Goal: Task Accomplishment & Management: Complete application form

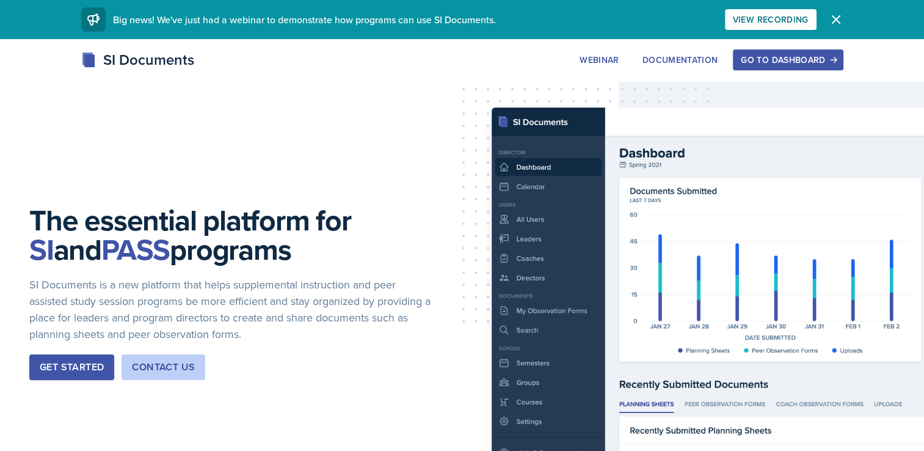
click at [799, 59] on div "Go to Dashboard" at bounding box center [788, 60] width 94 height 10
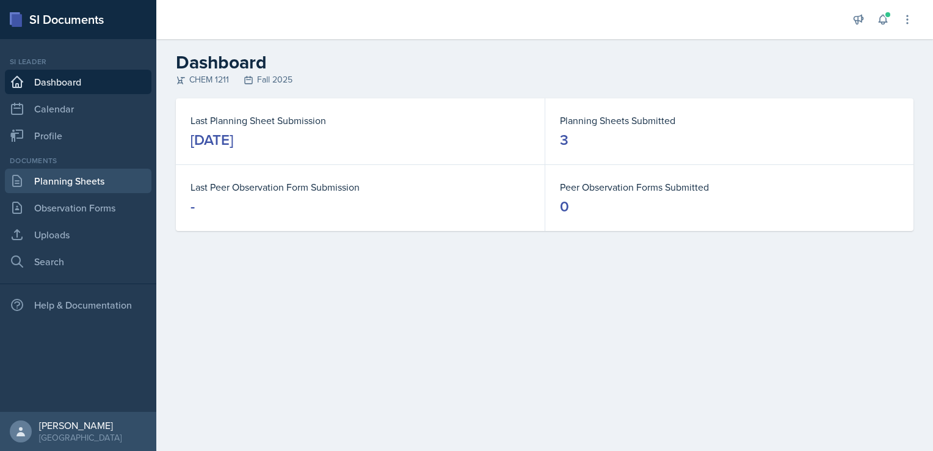
click at [78, 188] on link "Planning Sheets" at bounding box center [78, 181] width 147 height 24
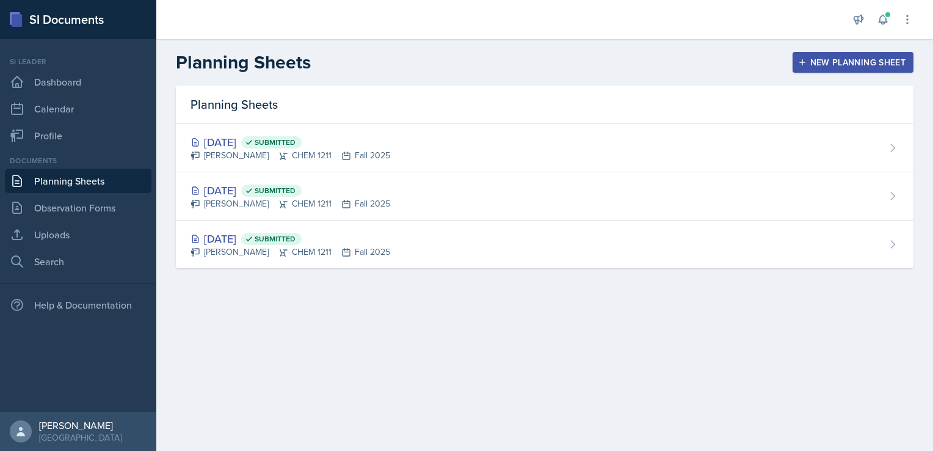
click at [807, 60] on div "New Planning Sheet" at bounding box center [853, 62] width 105 height 10
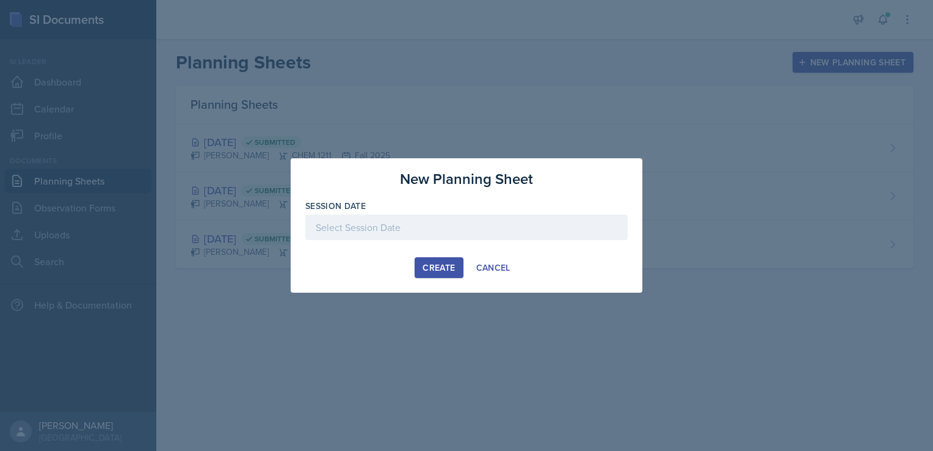
click at [442, 233] on div at bounding box center [466, 227] width 322 height 26
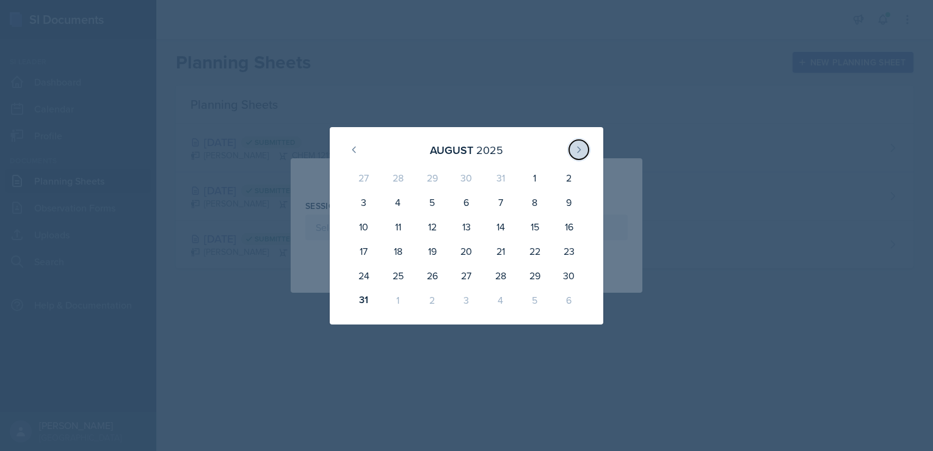
click at [577, 155] on button at bounding box center [579, 150] width 20 height 20
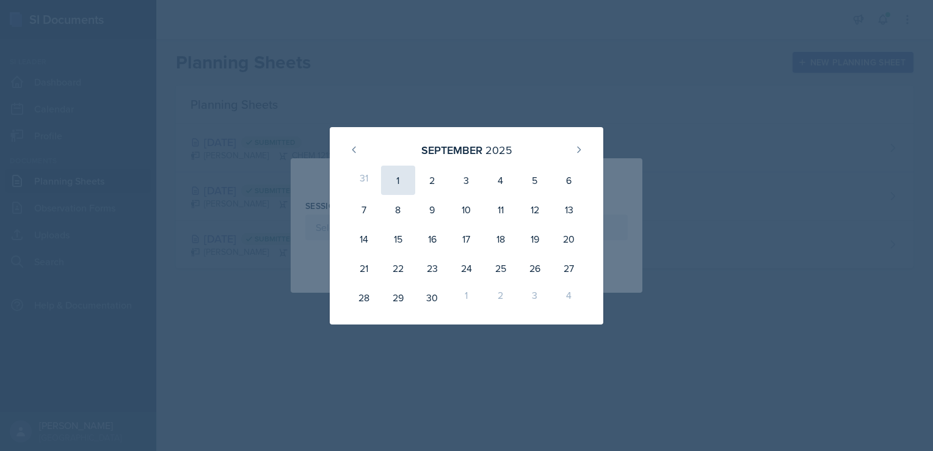
click at [405, 180] on div "1" at bounding box center [398, 180] width 34 height 29
type input "[DATE]"
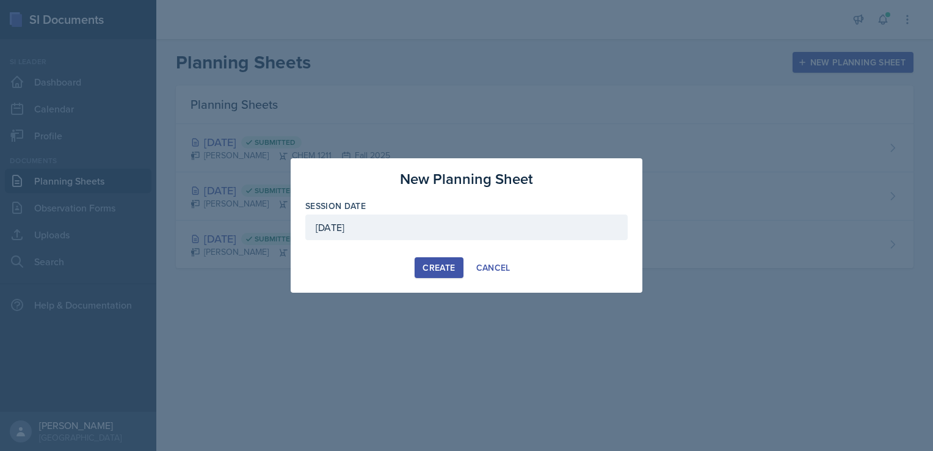
click at [450, 266] on div "Create" at bounding box center [439, 268] width 32 height 10
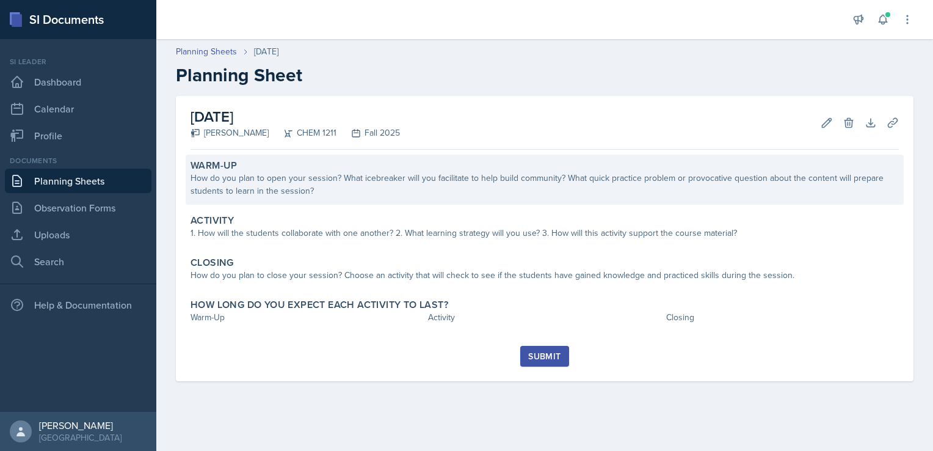
click at [544, 186] on div "How do you plan to open your session? What icebreaker will you facilitate to he…" at bounding box center [545, 185] width 708 height 26
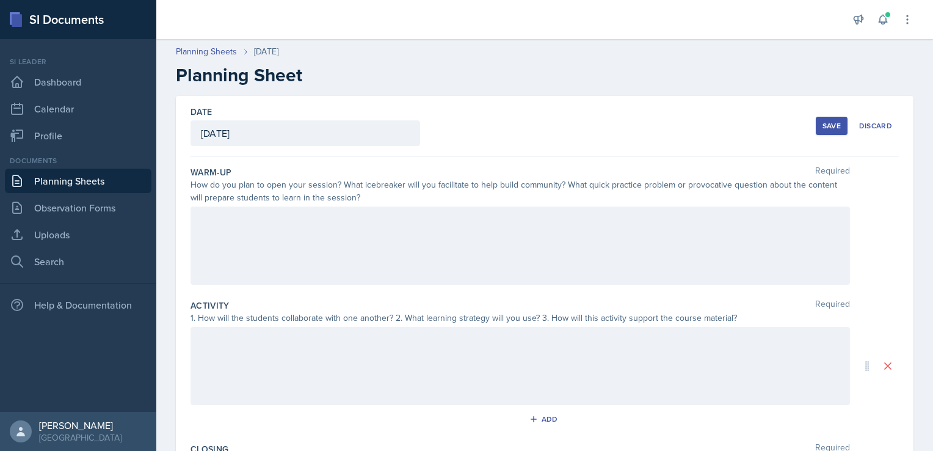
click at [518, 231] on div at bounding box center [521, 245] width 660 height 78
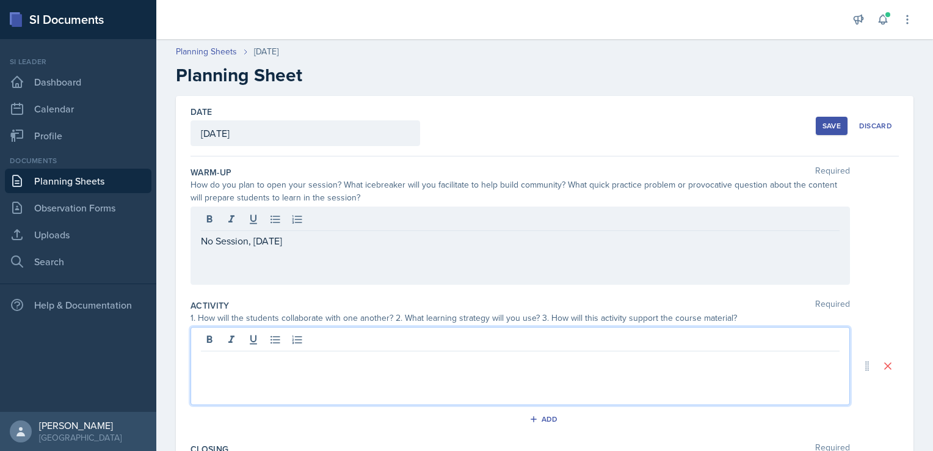
click at [553, 335] on div at bounding box center [521, 366] width 660 height 78
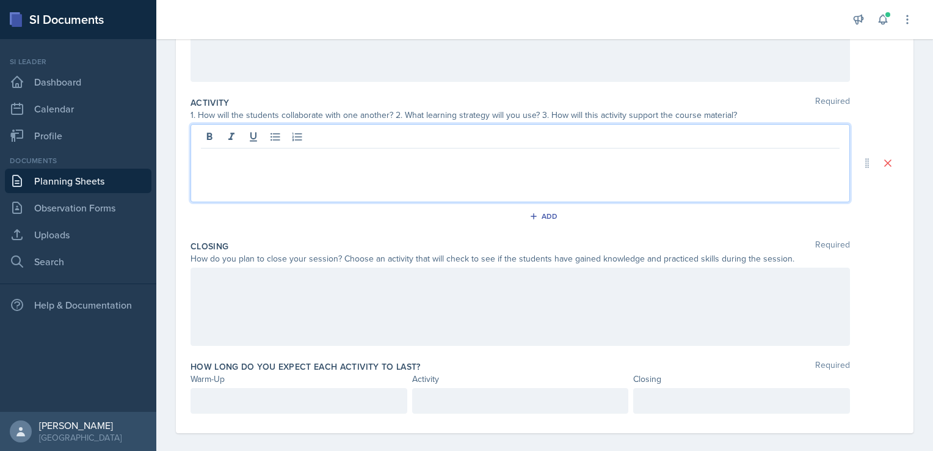
scroll to position [205, 0]
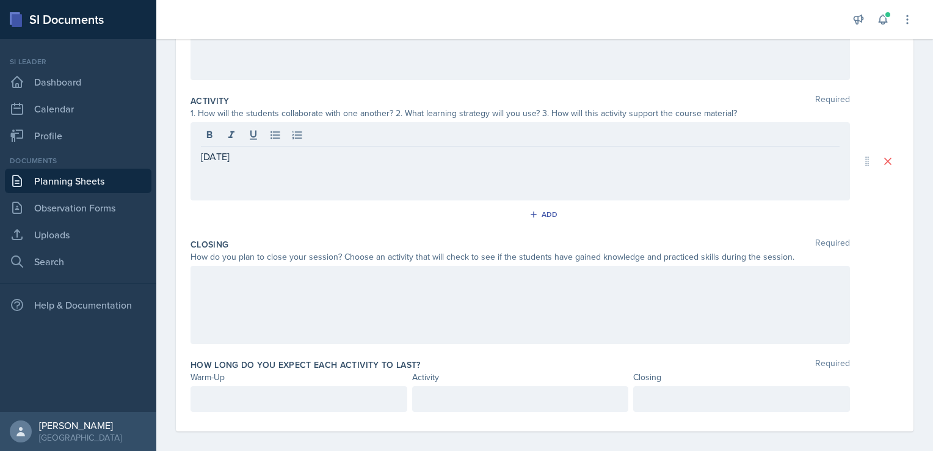
click at [484, 320] on div at bounding box center [521, 305] width 660 height 78
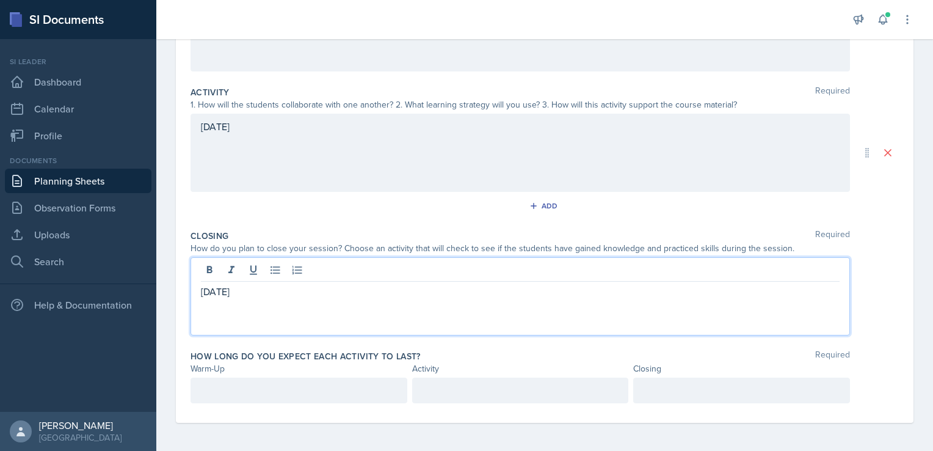
scroll to position [226, 0]
click at [343, 387] on div at bounding box center [299, 389] width 217 height 26
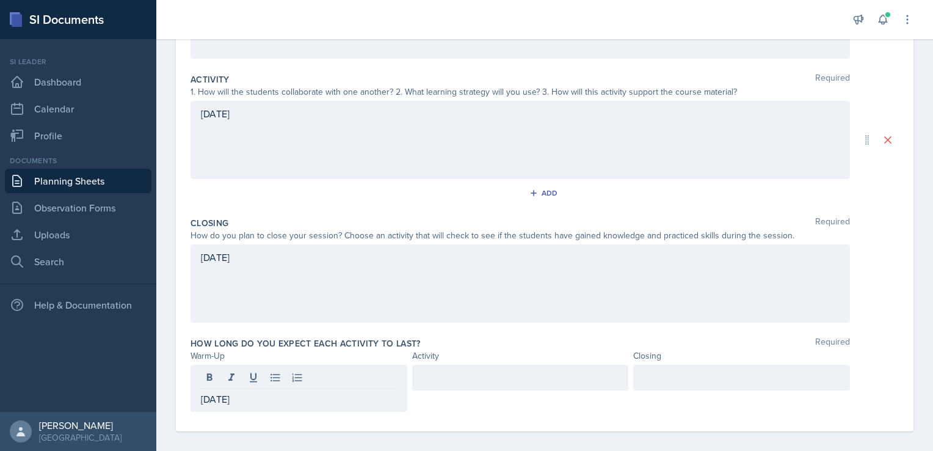
click at [431, 384] on div at bounding box center [520, 378] width 217 height 26
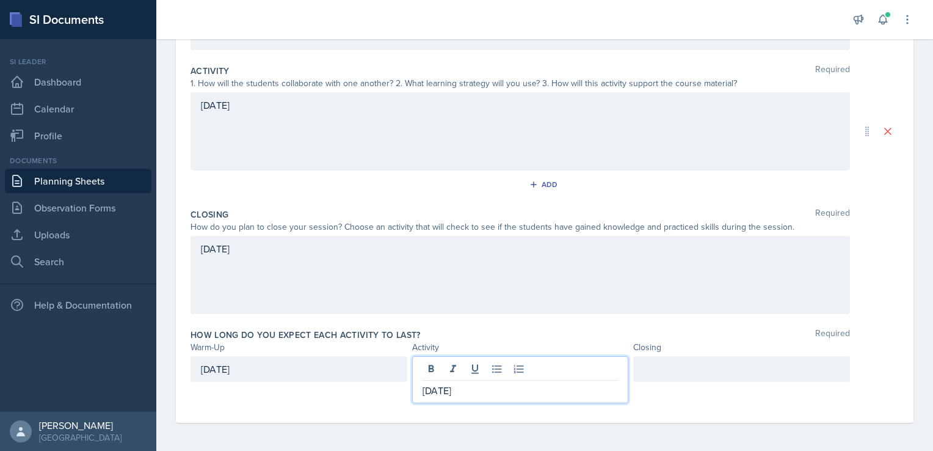
click at [745, 386] on div at bounding box center [741, 379] width 217 height 47
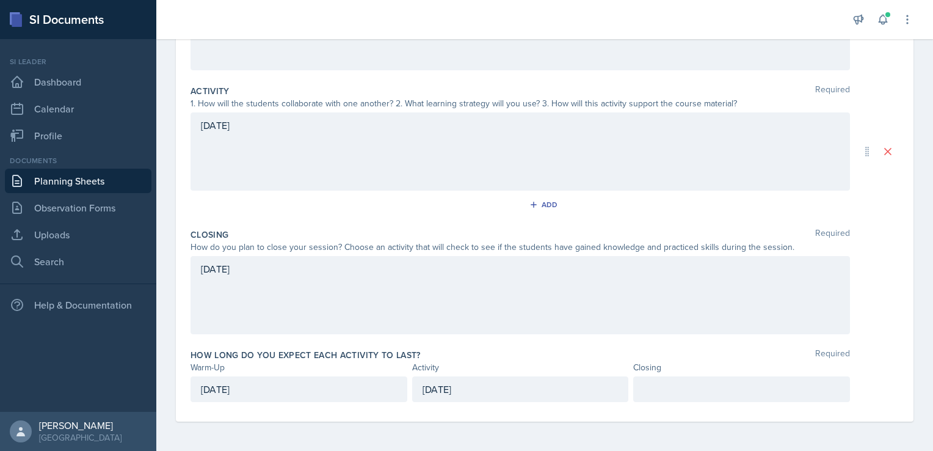
click at [726, 386] on p at bounding box center [742, 389] width 196 height 15
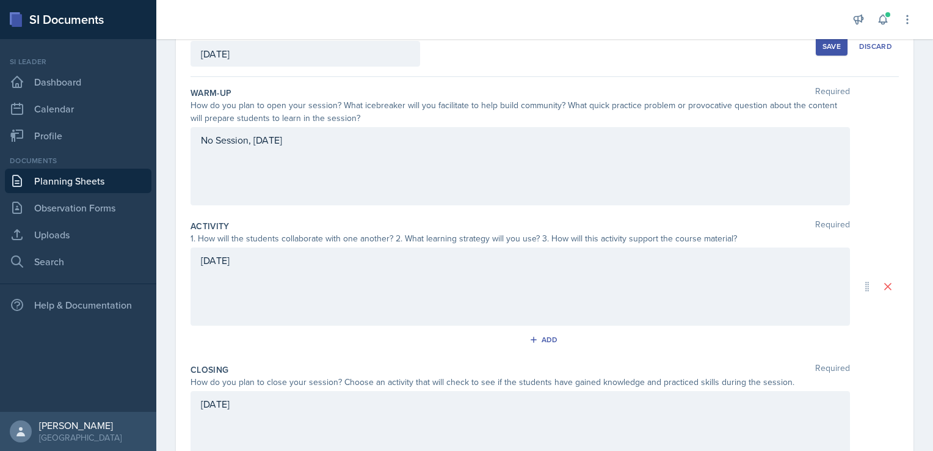
scroll to position [0, 0]
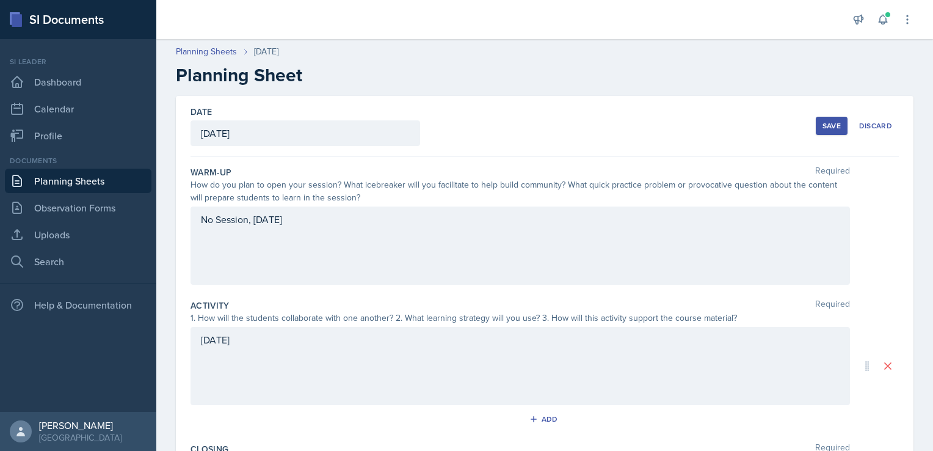
click at [826, 121] on div "Save" at bounding box center [832, 126] width 18 height 10
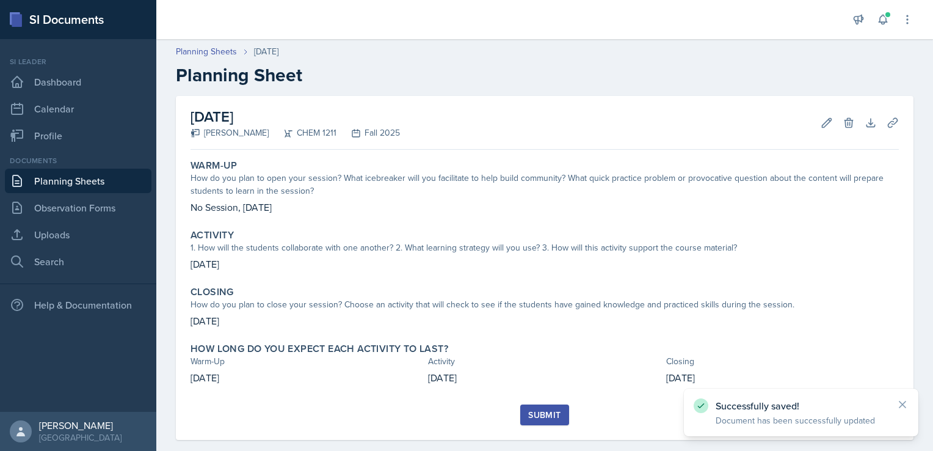
scroll to position [17, 0]
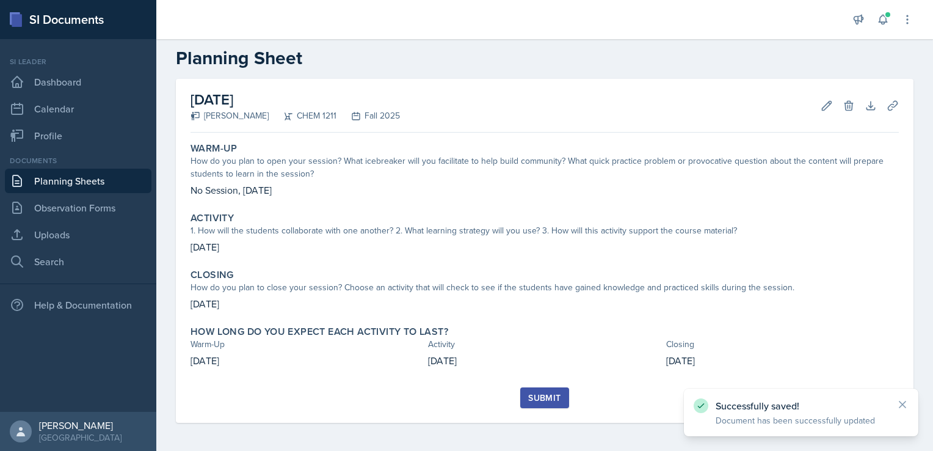
click at [550, 396] on div "Submit" at bounding box center [544, 398] width 32 height 10
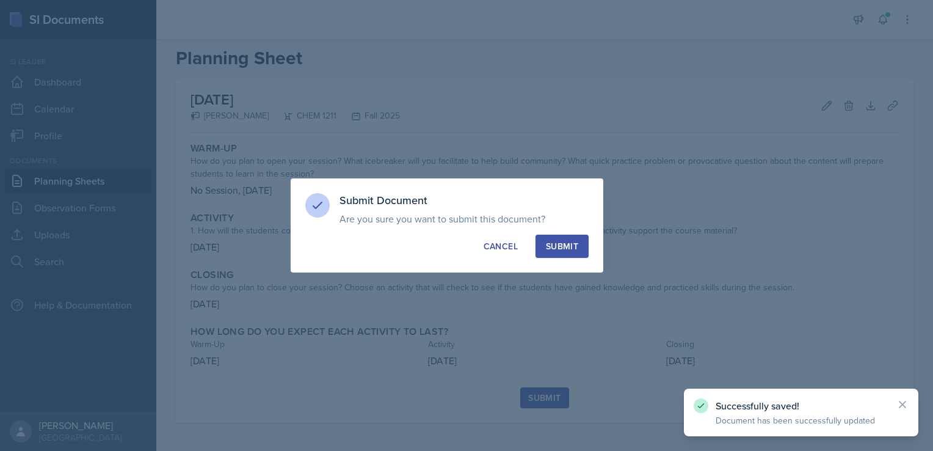
click at [557, 251] on div "Submit" at bounding box center [562, 246] width 32 height 12
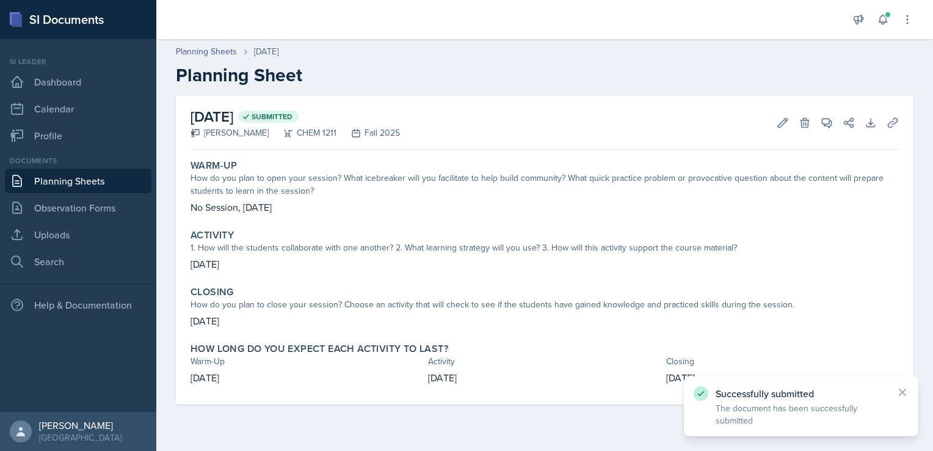
scroll to position [0, 0]
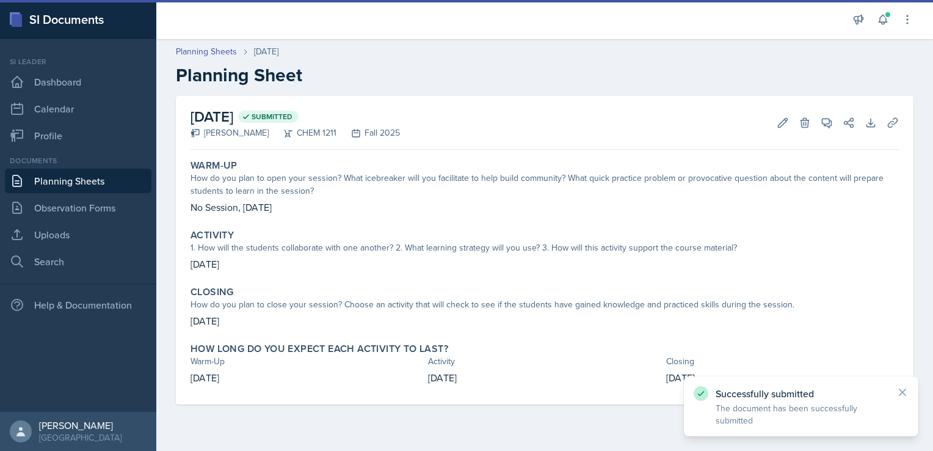
click at [85, 185] on link "Planning Sheets" at bounding box center [78, 181] width 147 height 24
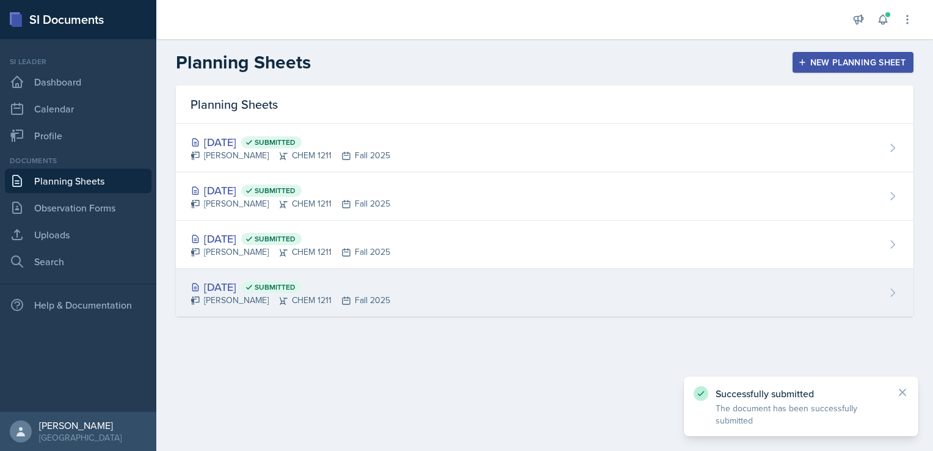
click at [278, 281] on div "[DATE] Submitted" at bounding box center [291, 286] width 200 height 16
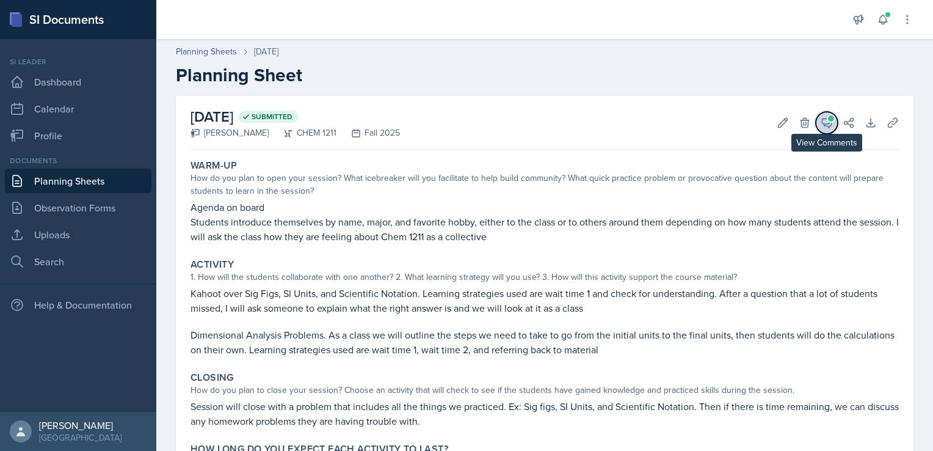
click at [821, 125] on icon at bounding box center [827, 123] width 12 height 12
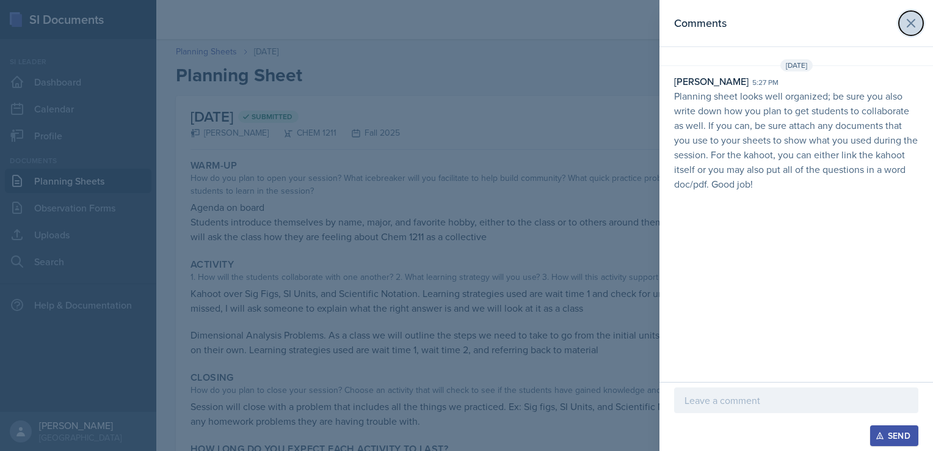
click at [914, 28] on icon at bounding box center [911, 23] width 15 height 15
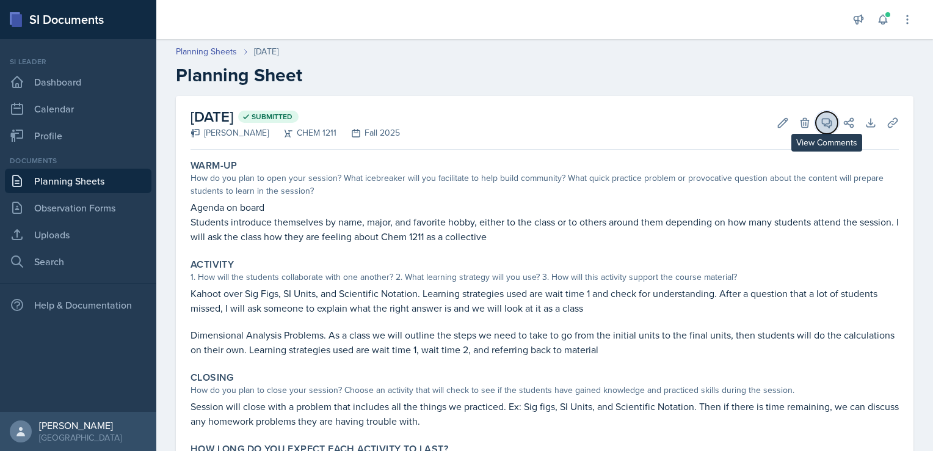
click at [821, 118] on icon at bounding box center [827, 123] width 12 height 12
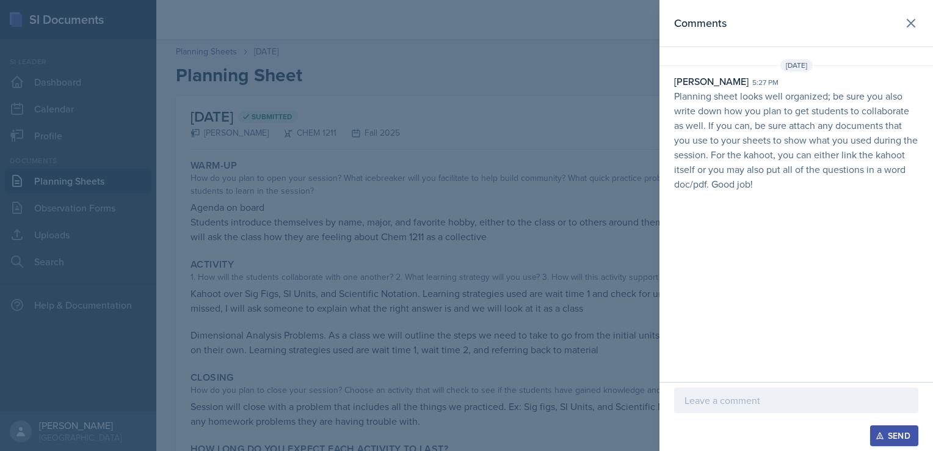
click at [782, 119] on p "Planning sheet looks well organized; be sure you also write down how you plan t…" at bounding box center [796, 140] width 244 height 103
click at [752, 398] on p at bounding box center [797, 400] width 224 height 15
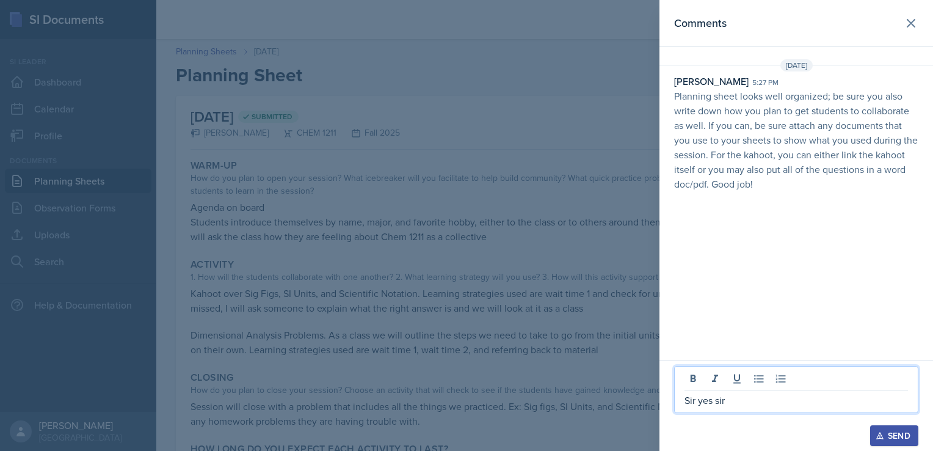
click at [882, 435] on icon "button" at bounding box center [880, 435] width 9 height 9
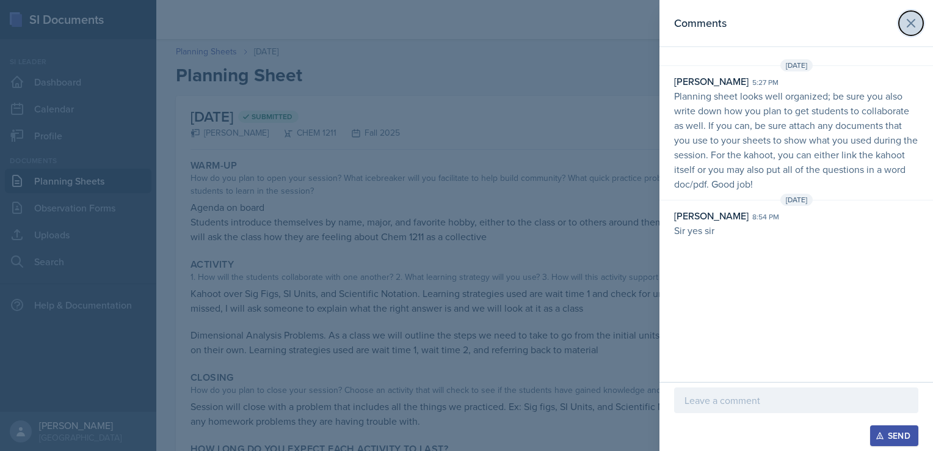
click at [916, 33] on button at bounding box center [911, 23] width 24 height 24
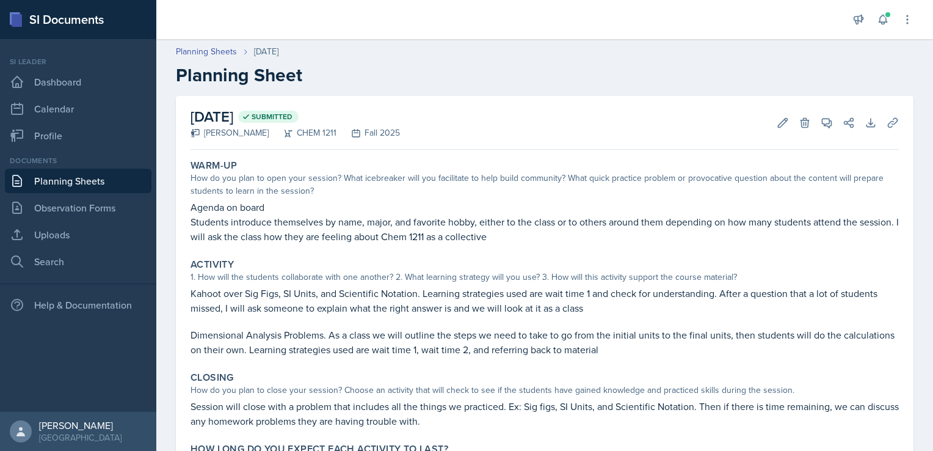
click at [73, 179] on link "Planning Sheets" at bounding box center [78, 181] width 147 height 24
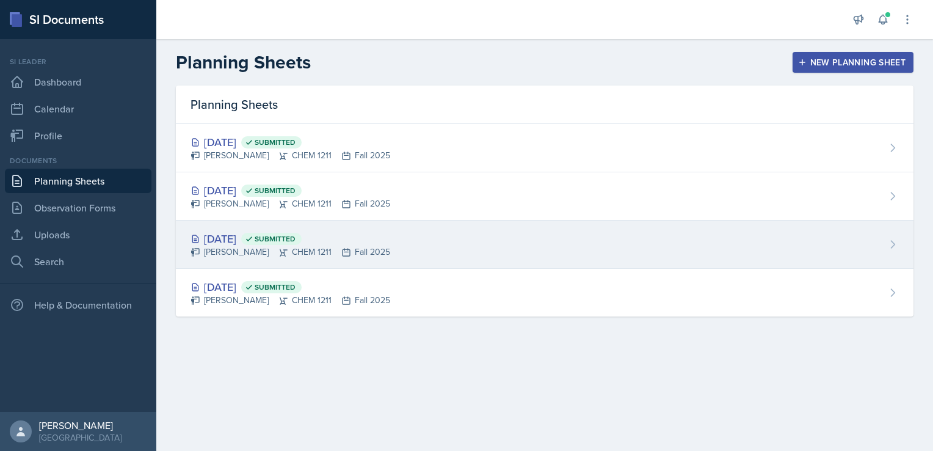
click at [283, 251] on div "[PERSON_NAME] CHEM 1211 Fall 2025" at bounding box center [291, 252] width 200 height 13
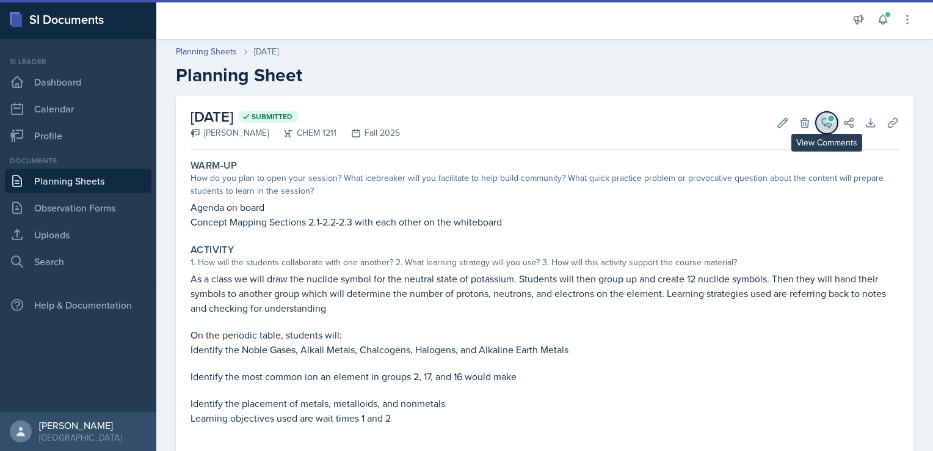
click at [821, 128] on icon at bounding box center [827, 123] width 12 height 12
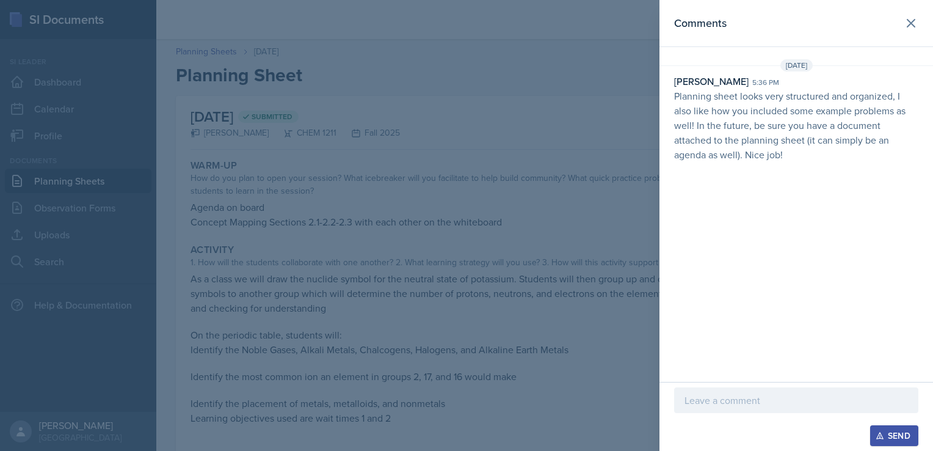
click at [762, 413] on div at bounding box center [796, 419] width 244 height 12
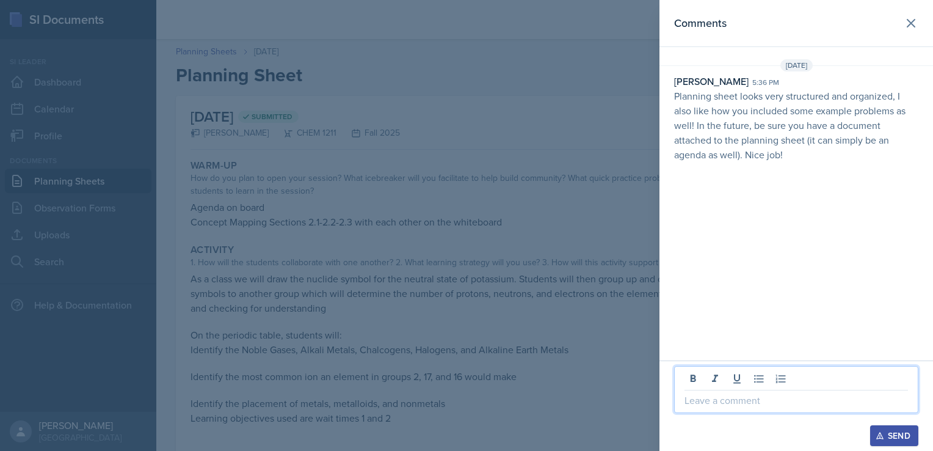
click at [762, 407] on p at bounding box center [797, 400] width 224 height 15
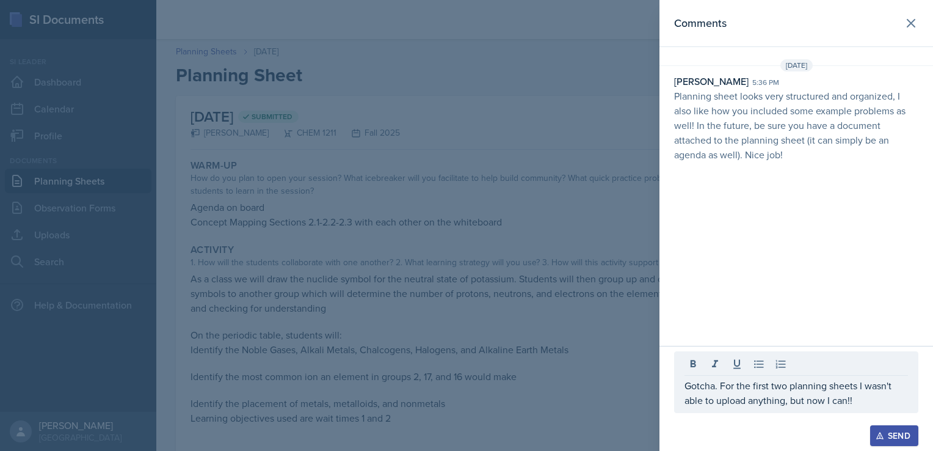
click at [895, 438] on div "Send" at bounding box center [894, 436] width 32 height 10
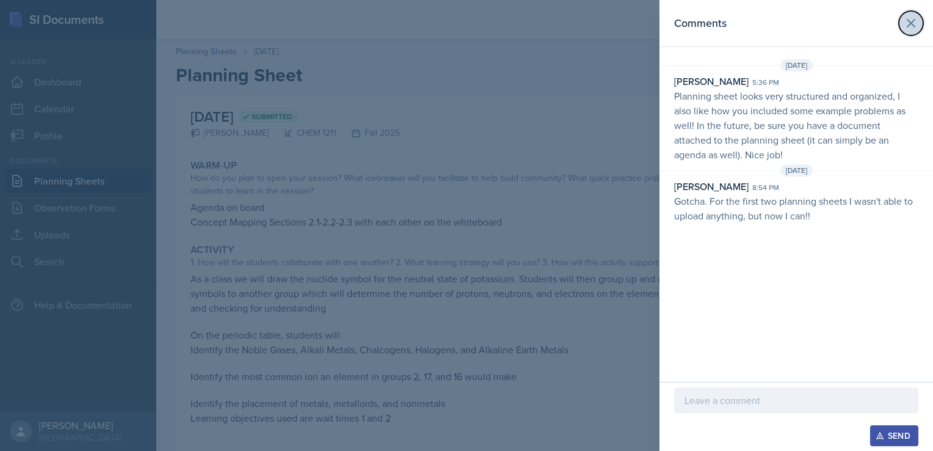
click at [905, 17] on icon at bounding box center [911, 23] width 15 height 15
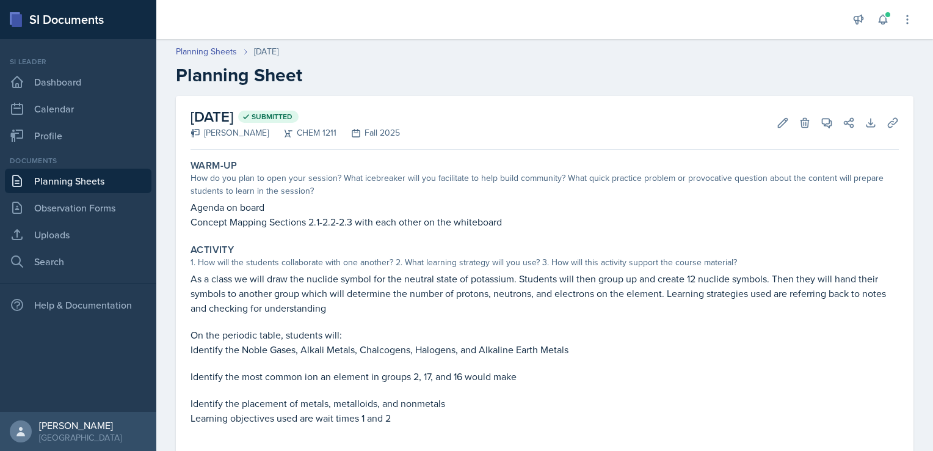
click at [73, 177] on link "Planning Sheets" at bounding box center [78, 181] width 147 height 24
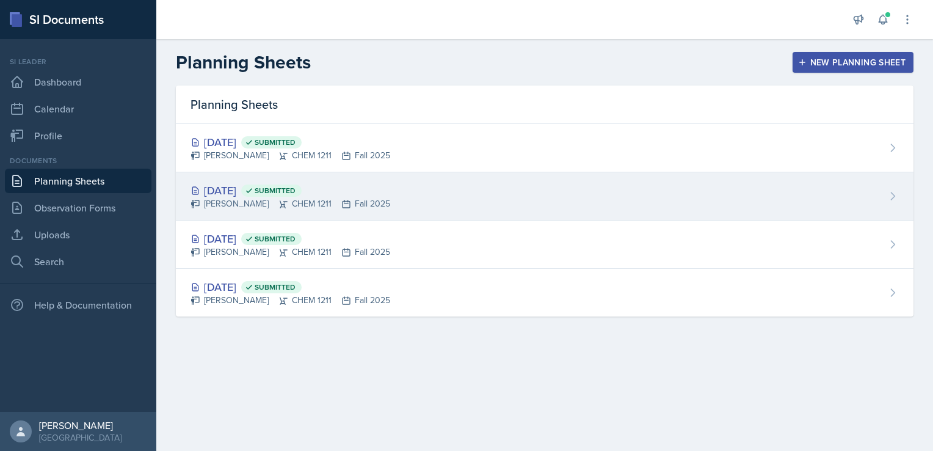
click at [271, 188] on div "[DATE] Submitted" at bounding box center [291, 190] width 200 height 16
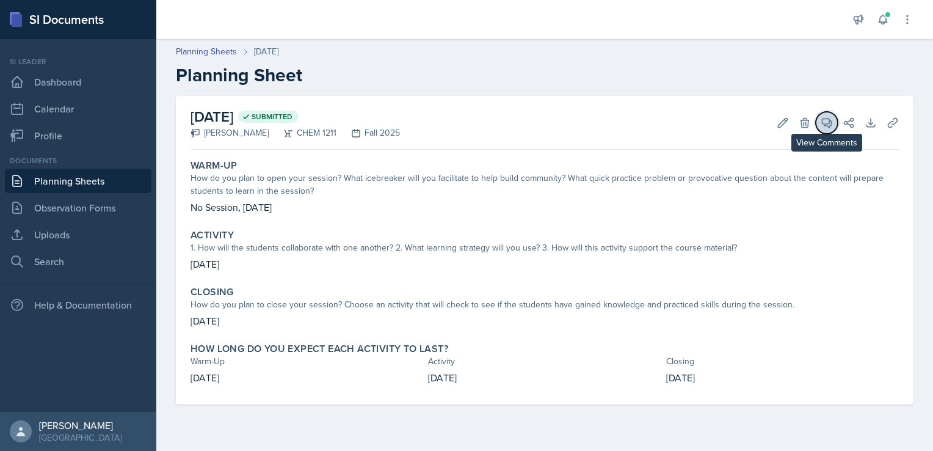
click at [831, 125] on icon at bounding box center [827, 122] width 9 height 9
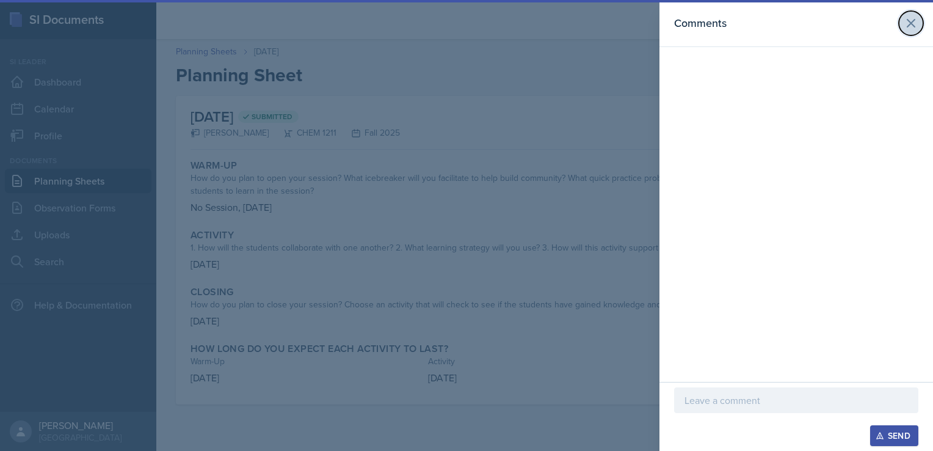
click at [905, 31] on button at bounding box center [911, 23] width 24 height 24
